Goal: Information Seeking & Learning: Learn about a topic

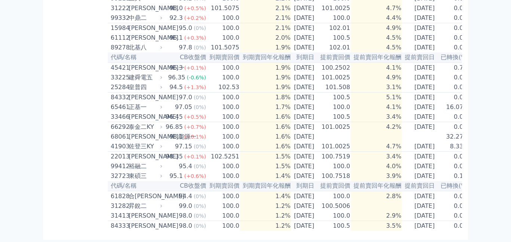
scroll to position [523, 0]
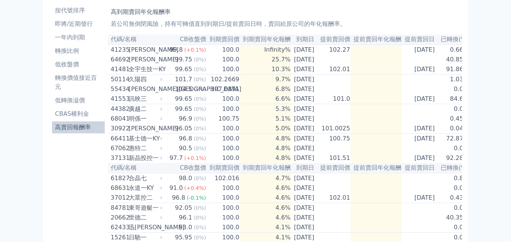
scroll to position [26, 0]
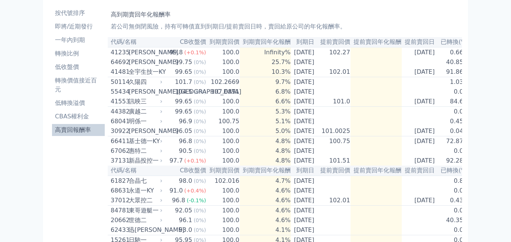
click at [65, 130] on li "高賣回報酬率" at bounding box center [78, 129] width 53 height 9
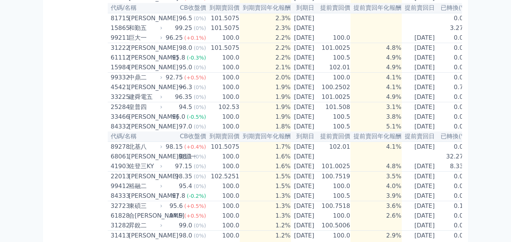
scroll to position [430, 0]
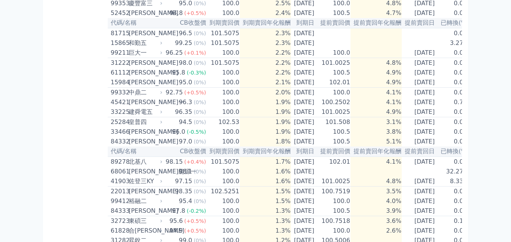
click at [136, 36] on div "[PERSON_NAME]" at bounding box center [145, 33] width 32 height 9
click at [145, 34] on div "[PERSON_NAME]" at bounding box center [145, 33] width 32 height 9
click at [160, 34] on icon at bounding box center [161, 33] width 4 height 4
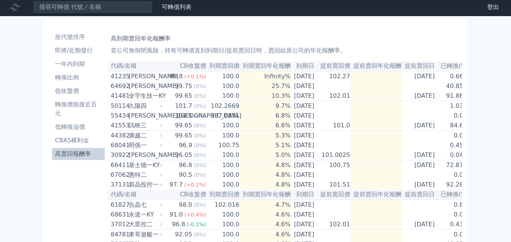
scroll to position [0, 0]
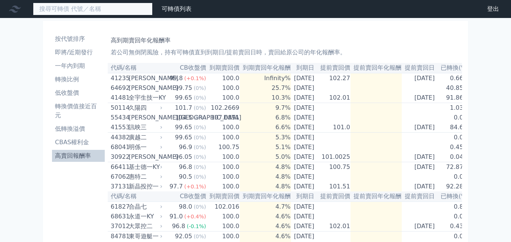
click at [105, 10] on input at bounding box center [93, 9] width 120 height 13
type input "8171"
click at [102, 10] on input "8171" at bounding box center [93, 9] width 120 height 13
click at [120, 10] on input "8171" at bounding box center [93, 9] width 120 height 13
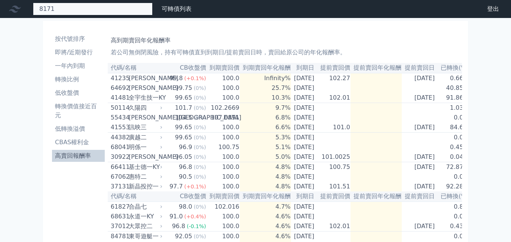
click at [72, 12] on input "8171" at bounding box center [93, 9] width 120 height 13
